Goal: Information Seeking & Learning: Check status

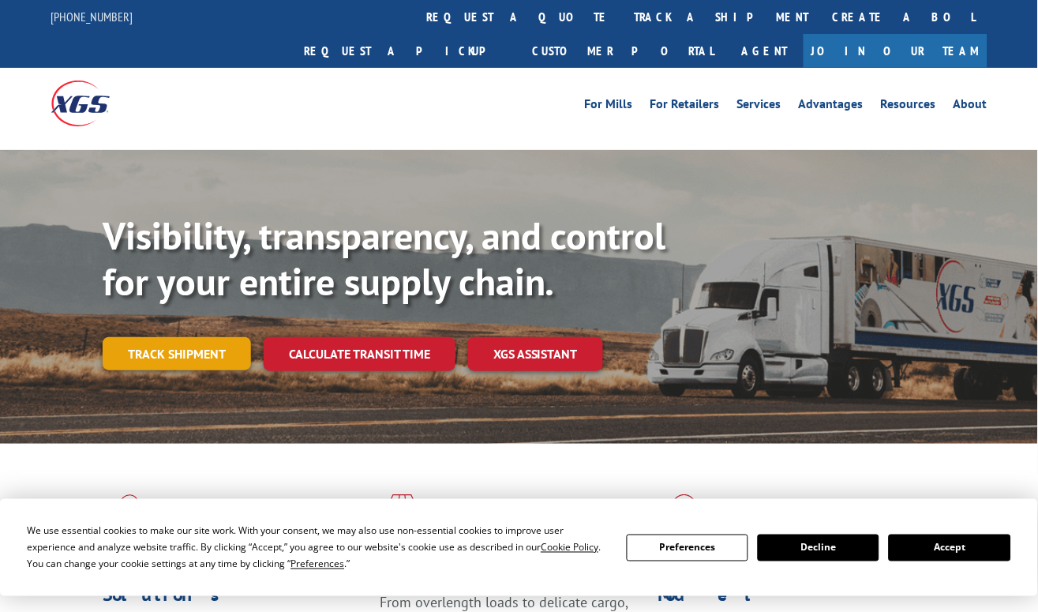
click at [198, 337] on link "Track shipment" at bounding box center [177, 353] width 148 height 33
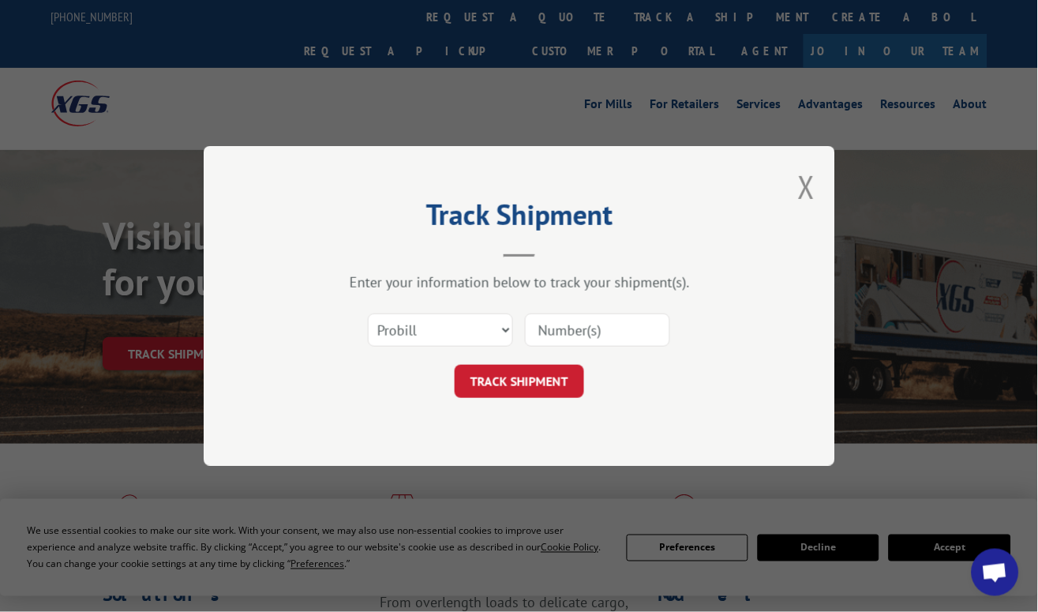
click at [564, 328] on input at bounding box center [597, 329] width 145 height 33
paste input "17051414"
type input "17051414"
click at [558, 384] on button "TRACK SHIPMENT" at bounding box center [519, 381] width 129 height 33
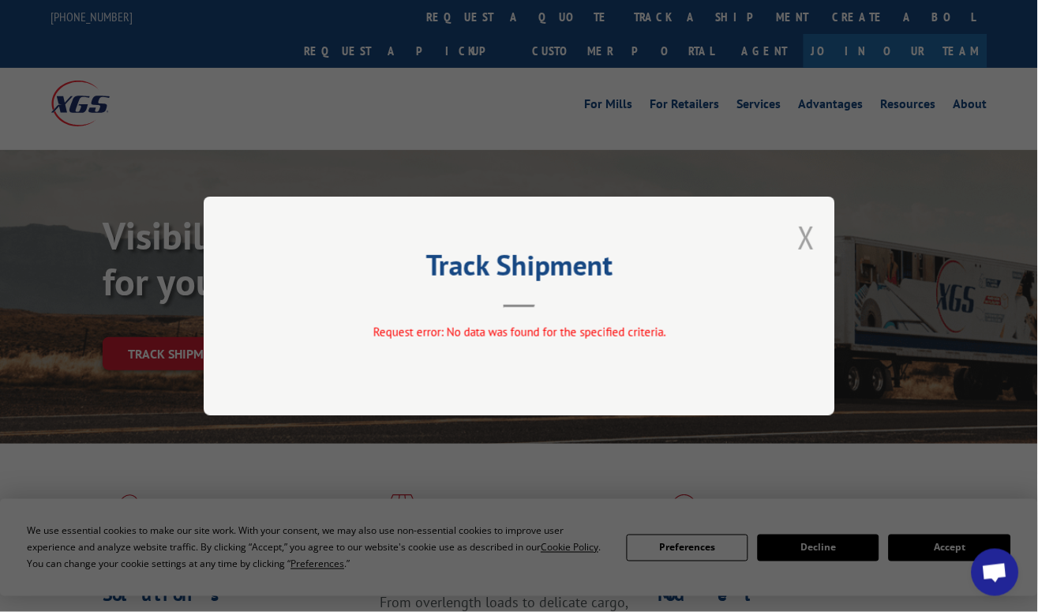
click at [803, 240] on button "Close modal" at bounding box center [806, 237] width 17 height 42
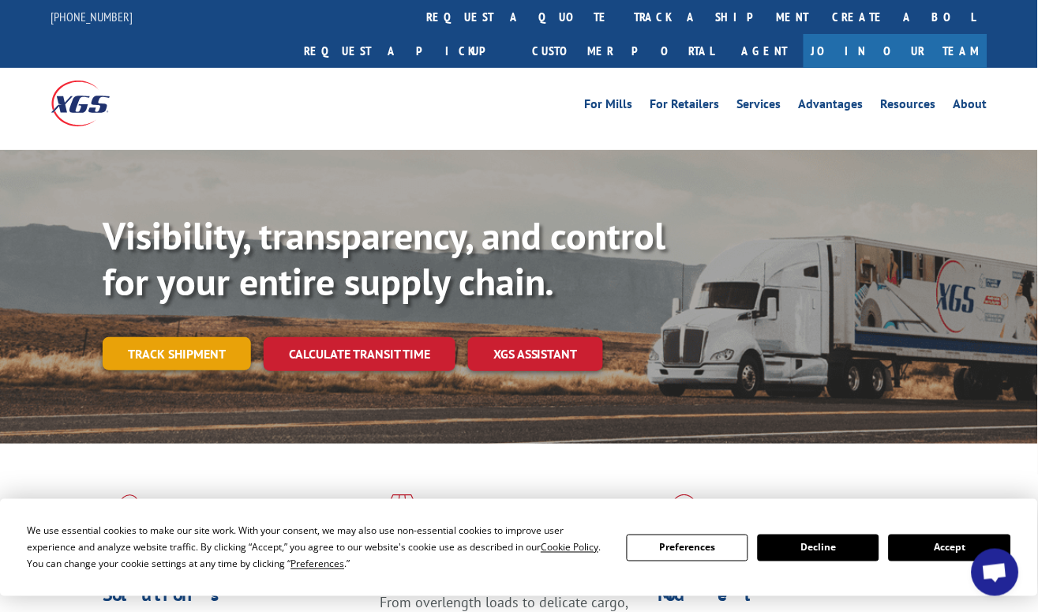
click at [197, 337] on link "Track shipment" at bounding box center [177, 353] width 148 height 33
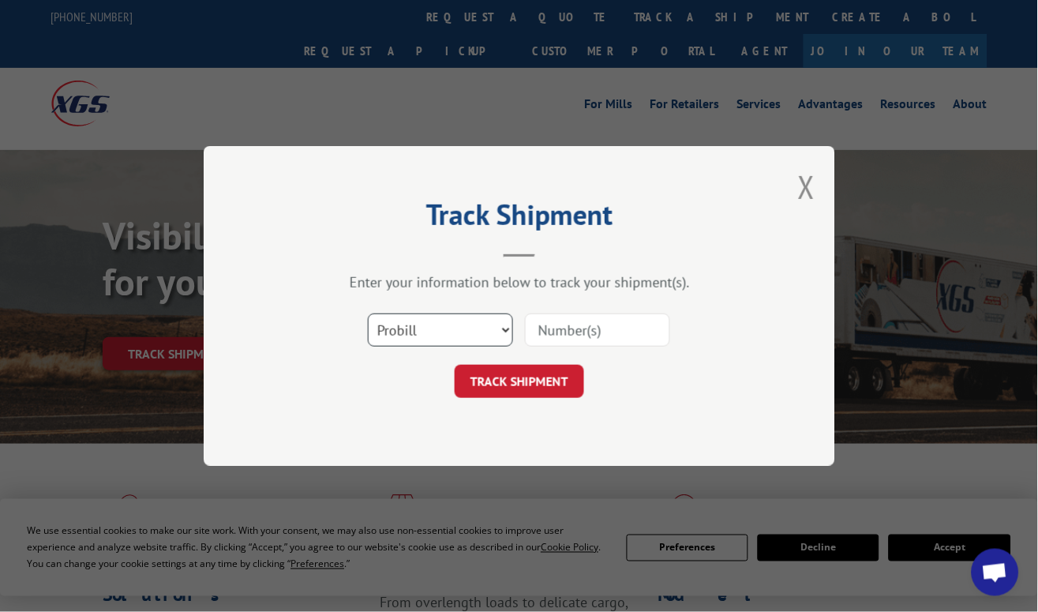
click at [482, 320] on select "Select category... Probill BOL PO" at bounding box center [440, 329] width 145 height 33
select select "bol"
click at [368, 313] on select "Select category... Probill BOL PO" at bounding box center [440, 329] width 145 height 33
click at [586, 320] on input at bounding box center [597, 329] width 145 height 33
paste input "5415465"
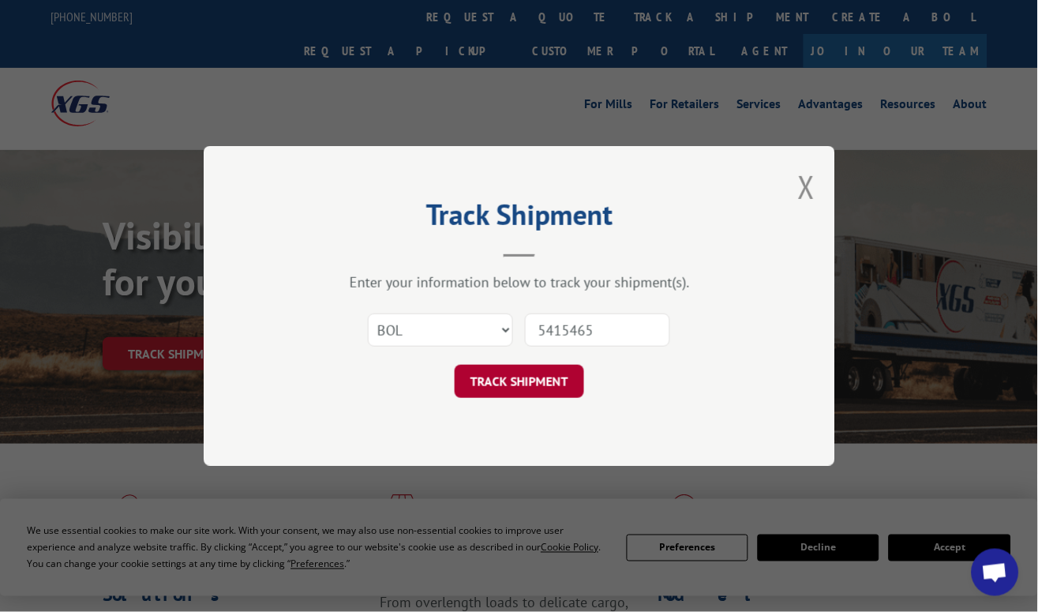
type input "5415465"
click at [549, 370] on button "TRACK SHIPMENT" at bounding box center [519, 381] width 129 height 33
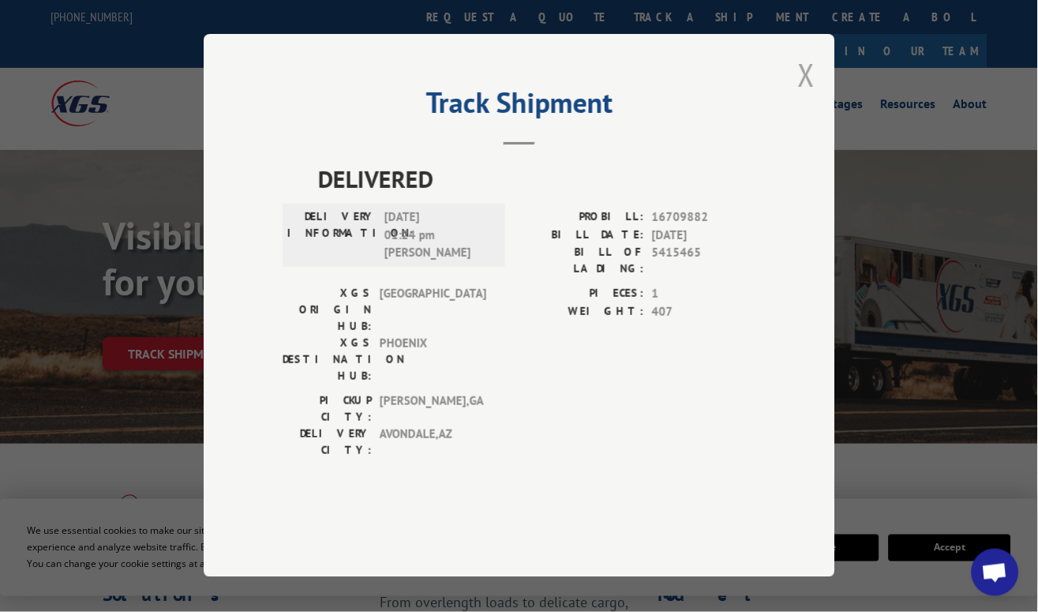
click at [809, 95] on button "Close modal" at bounding box center [806, 75] width 17 height 42
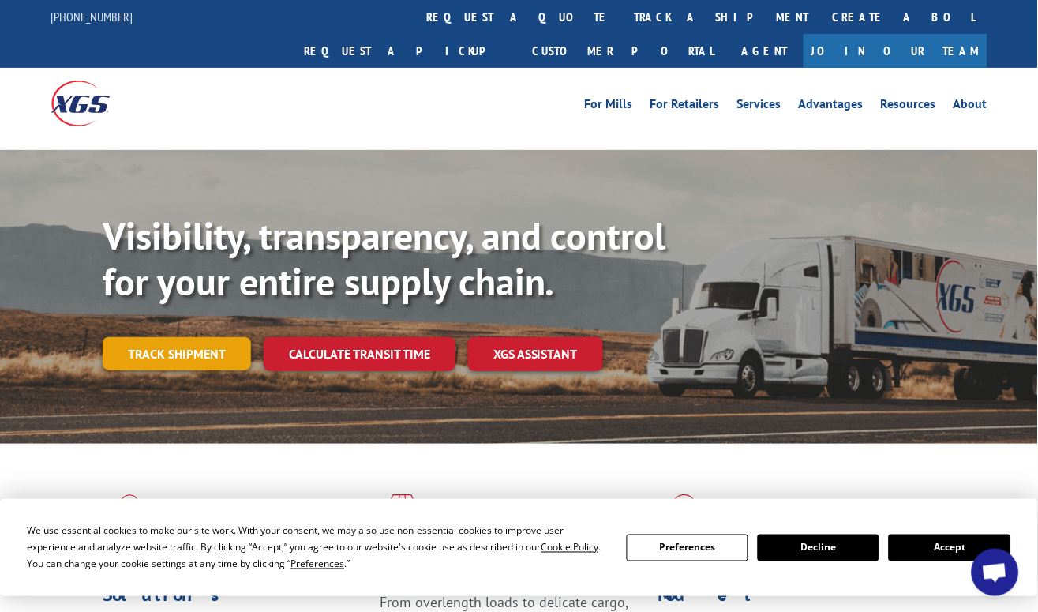
click at [229, 337] on link "Track shipment" at bounding box center [177, 353] width 148 height 33
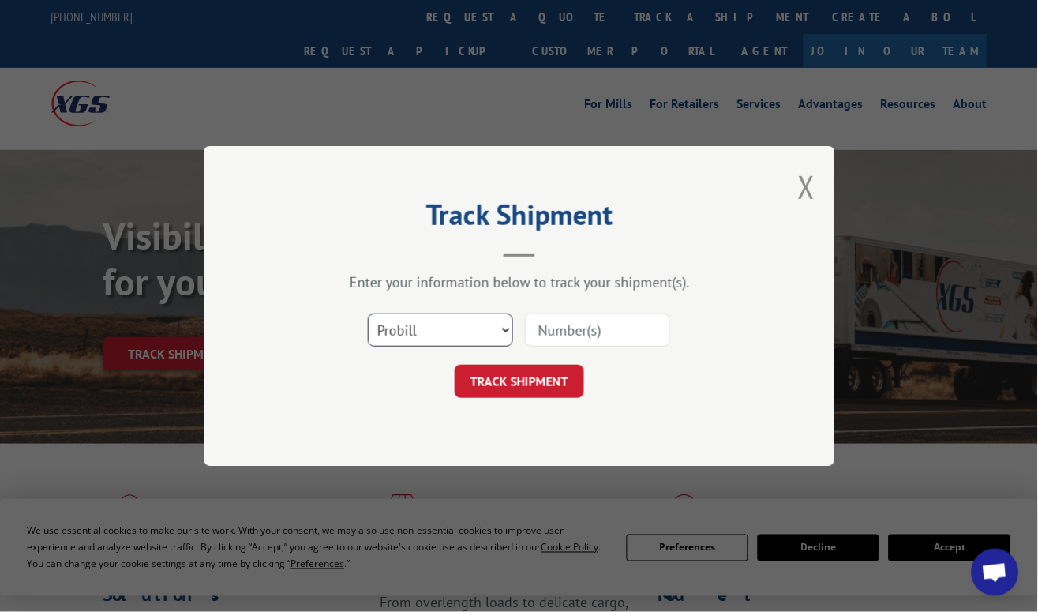
click at [500, 320] on select "Select category... Probill BOL PO" at bounding box center [440, 329] width 145 height 33
select select "po"
click at [368, 313] on select "Select category... Probill BOL PO" at bounding box center [440, 329] width 145 height 33
drag, startPoint x: 589, startPoint y: 341, endPoint x: 592, endPoint y: 332, distance: 9.2
click at [589, 341] on input at bounding box center [597, 329] width 145 height 33
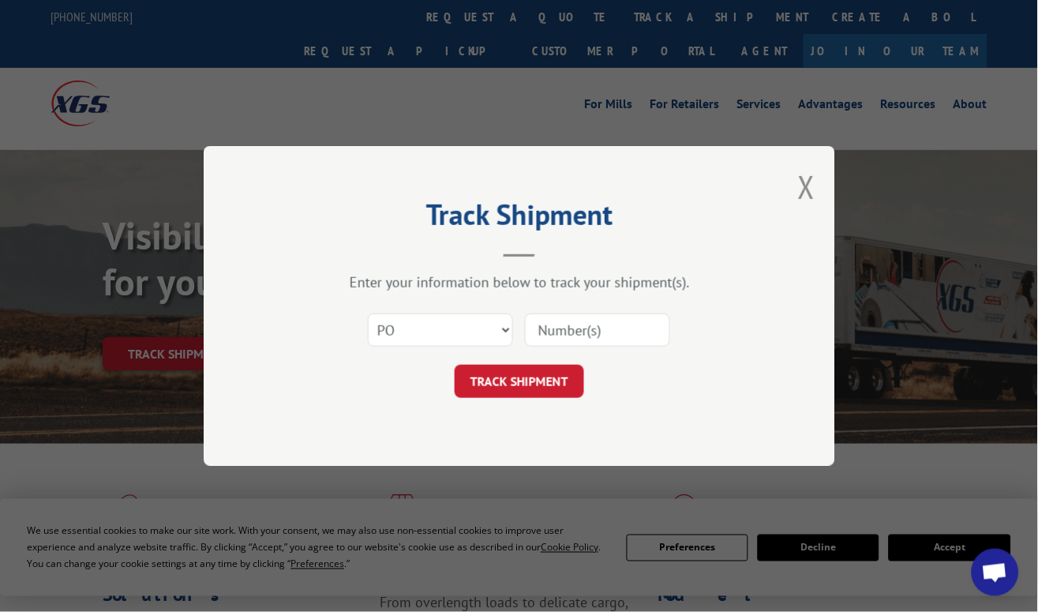
paste input "294681253"
type input "294681253"
click at [561, 374] on button "TRACK SHIPMENT" at bounding box center [519, 381] width 129 height 33
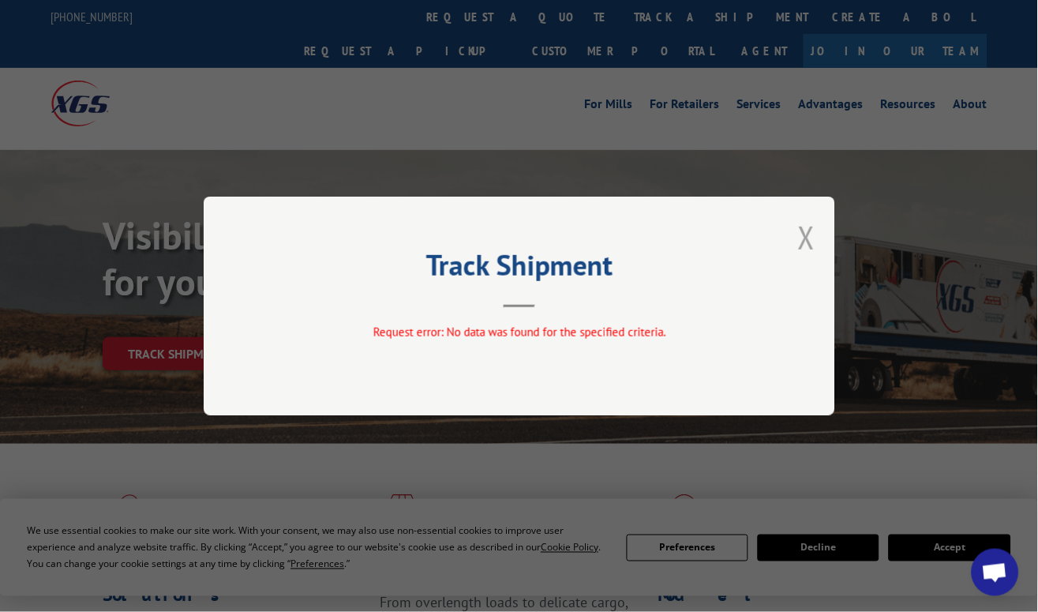
click at [807, 242] on button "Close modal" at bounding box center [806, 237] width 17 height 42
